Goal: Download file/media

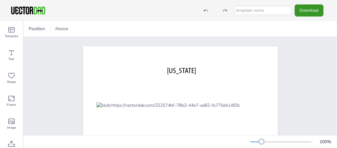
click at [303, 9] on button "Download" at bounding box center [309, 10] width 29 height 12
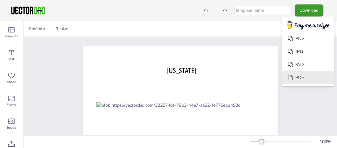
click at [302, 77] on li "PDF" at bounding box center [309, 77] width 52 height 13
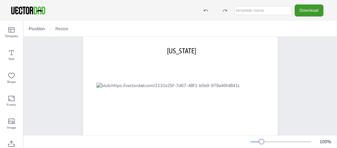
scroll to position [21, 0]
click at [63, 32] on button "Resize" at bounding box center [62, 29] width 18 height 10
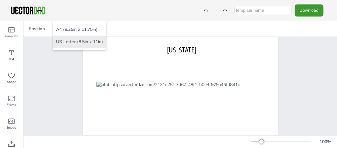
click at [70, 43] on li "US Letter (8.5in x 11in)" at bounding box center [80, 42] width 54 height 12
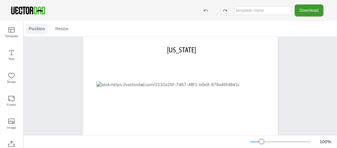
click at [42, 31] on span "Position" at bounding box center [36, 29] width 19 height 6
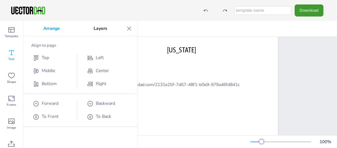
click at [11, 54] on icon at bounding box center [11, 53] width 5 height 5
